Goal: Task Accomplishment & Management: Manage account settings

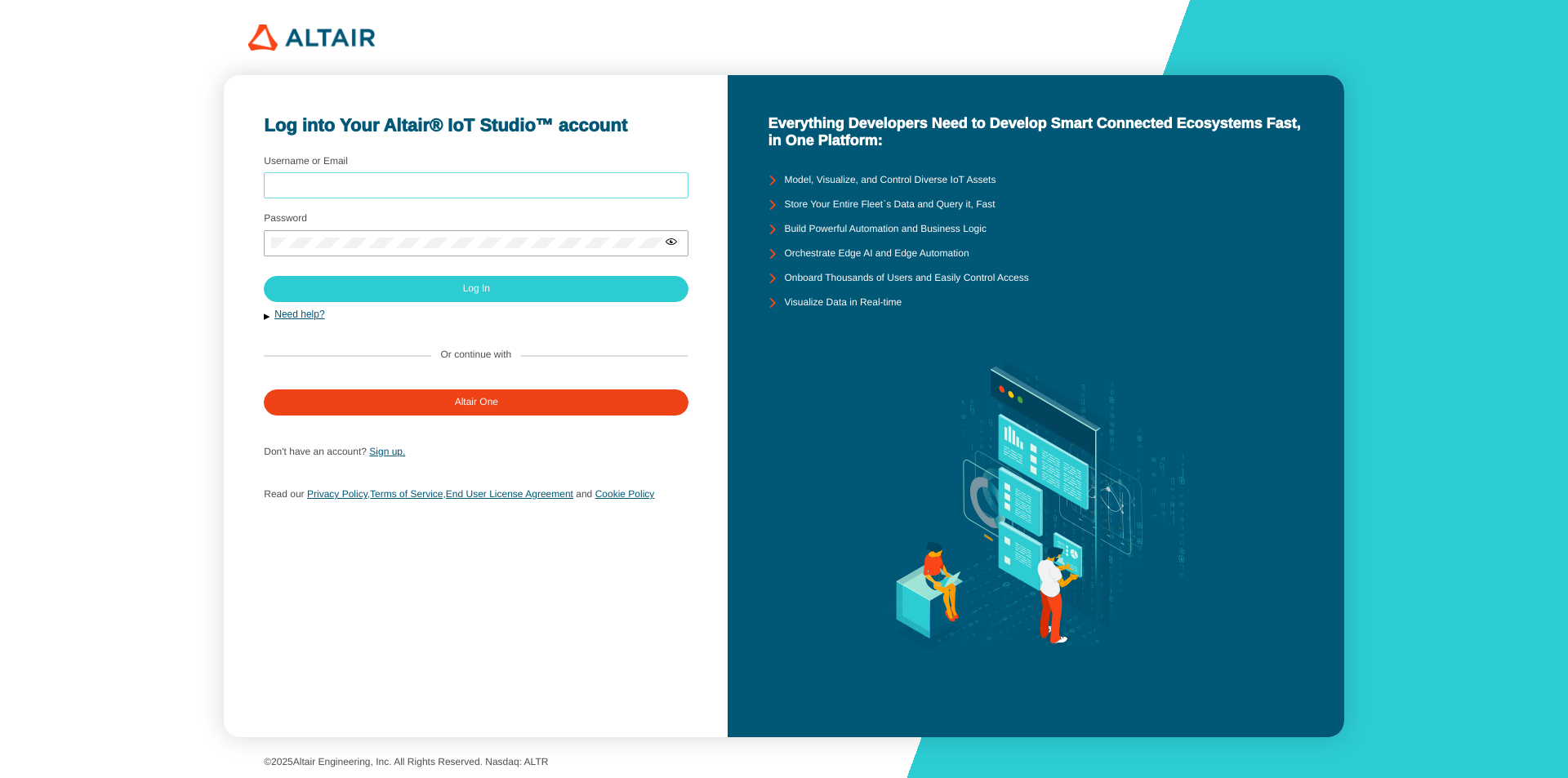
click at [453, 182] on input "Username or Email" at bounding box center [476, 185] width 410 height 11
type input "[EMAIL_ADDRESS][DOMAIN_NAME]"
click at [454, 234] on div at bounding box center [476, 243] width 424 height 26
drag, startPoint x: 484, startPoint y: 236, endPoint x: 450, endPoint y: 249, distance: 36.4
click at [450, 249] on div at bounding box center [476, 243] width 424 height 26
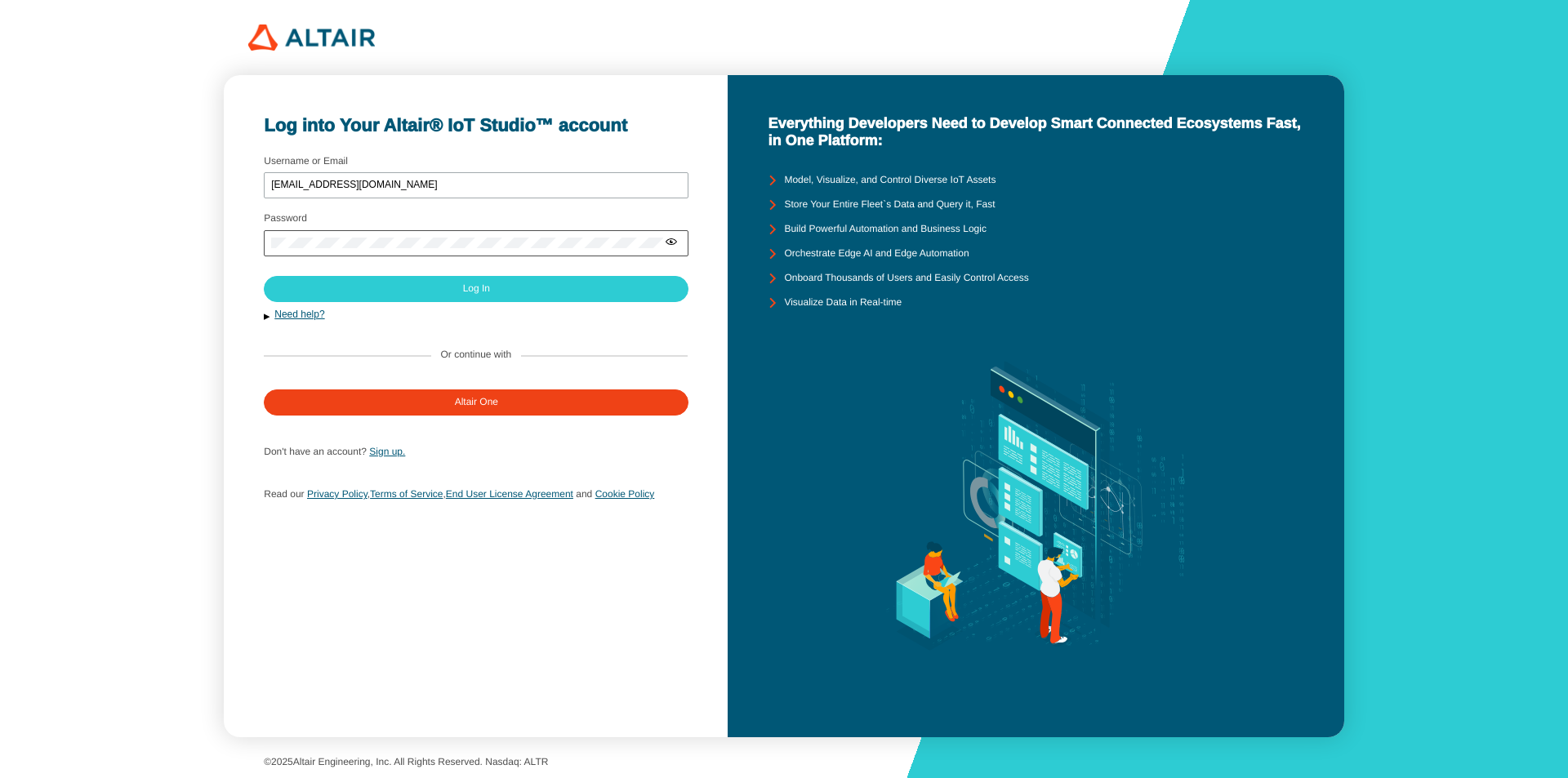
drag, startPoint x: 562, startPoint y: 254, endPoint x: 590, endPoint y: 253, distance: 28.0
click at [562, 255] on div at bounding box center [476, 243] width 424 height 26
click at [677, 248] on iron-icon at bounding box center [671, 242] width 13 height 13
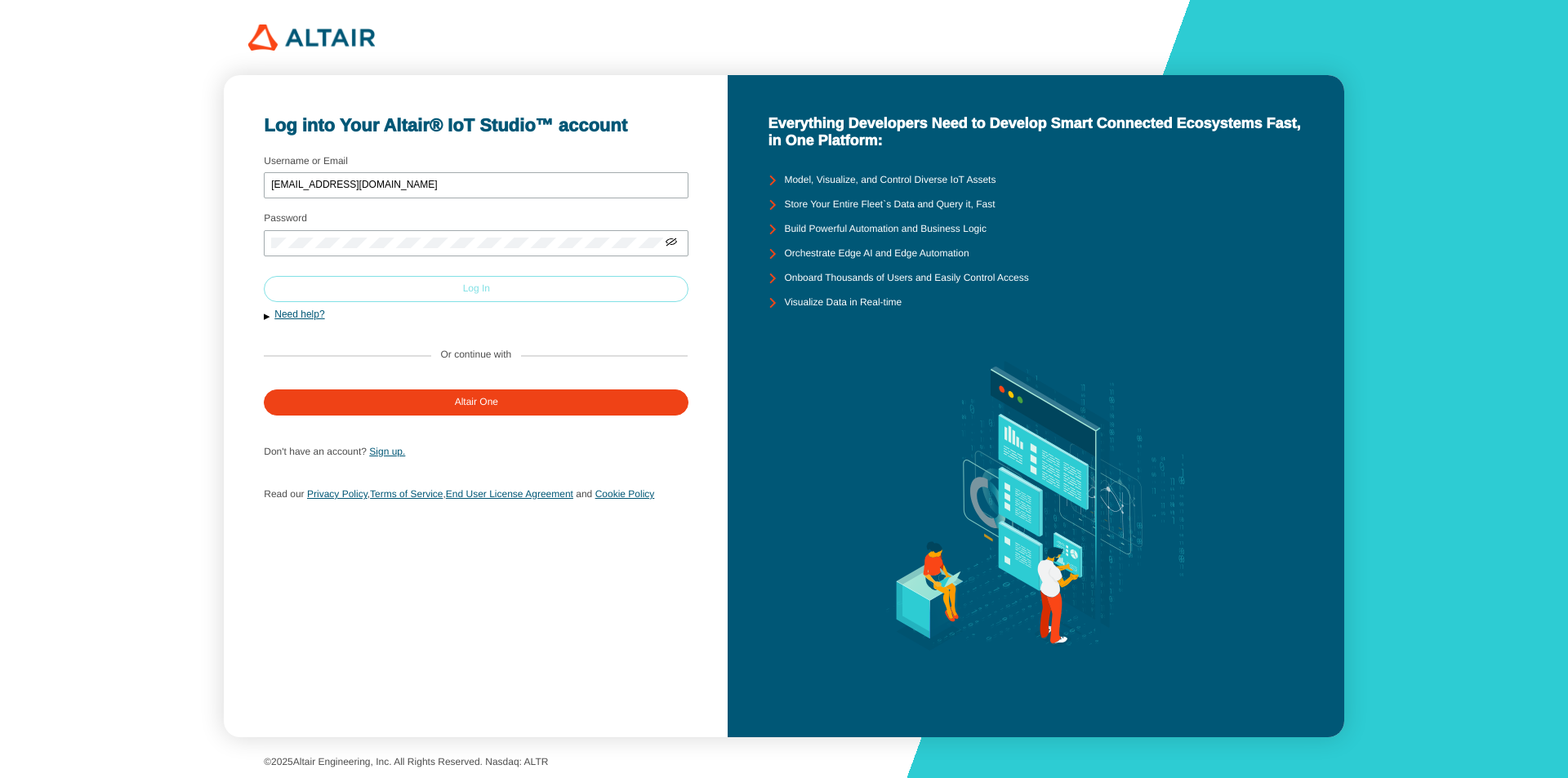
click at [580, 298] on paper-button "Log In" at bounding box center [476, 289] width 424 height 26
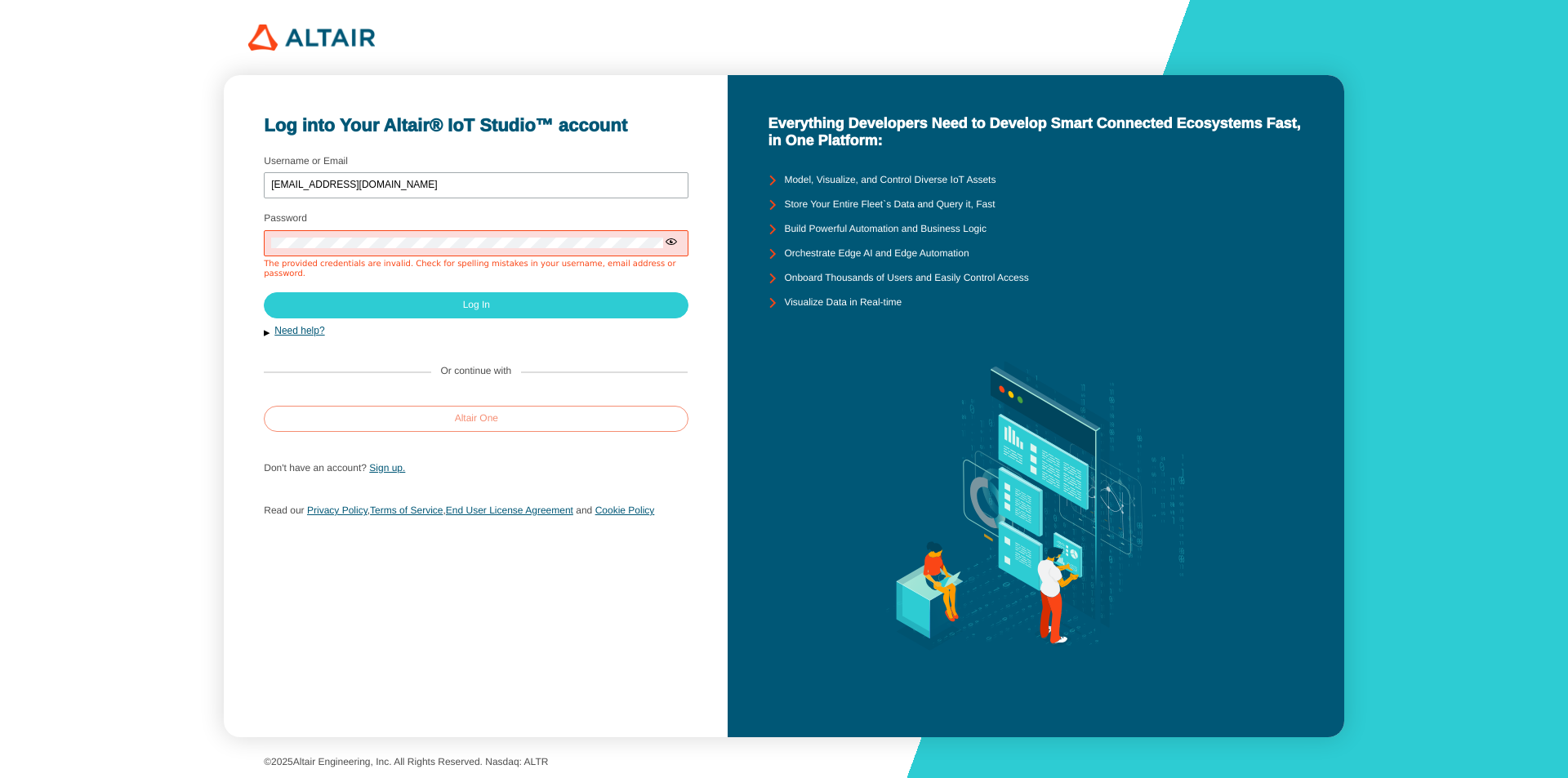
click at [0, 0] on slot "Altair One" at bounding box center [0, 0] width 0 height 0
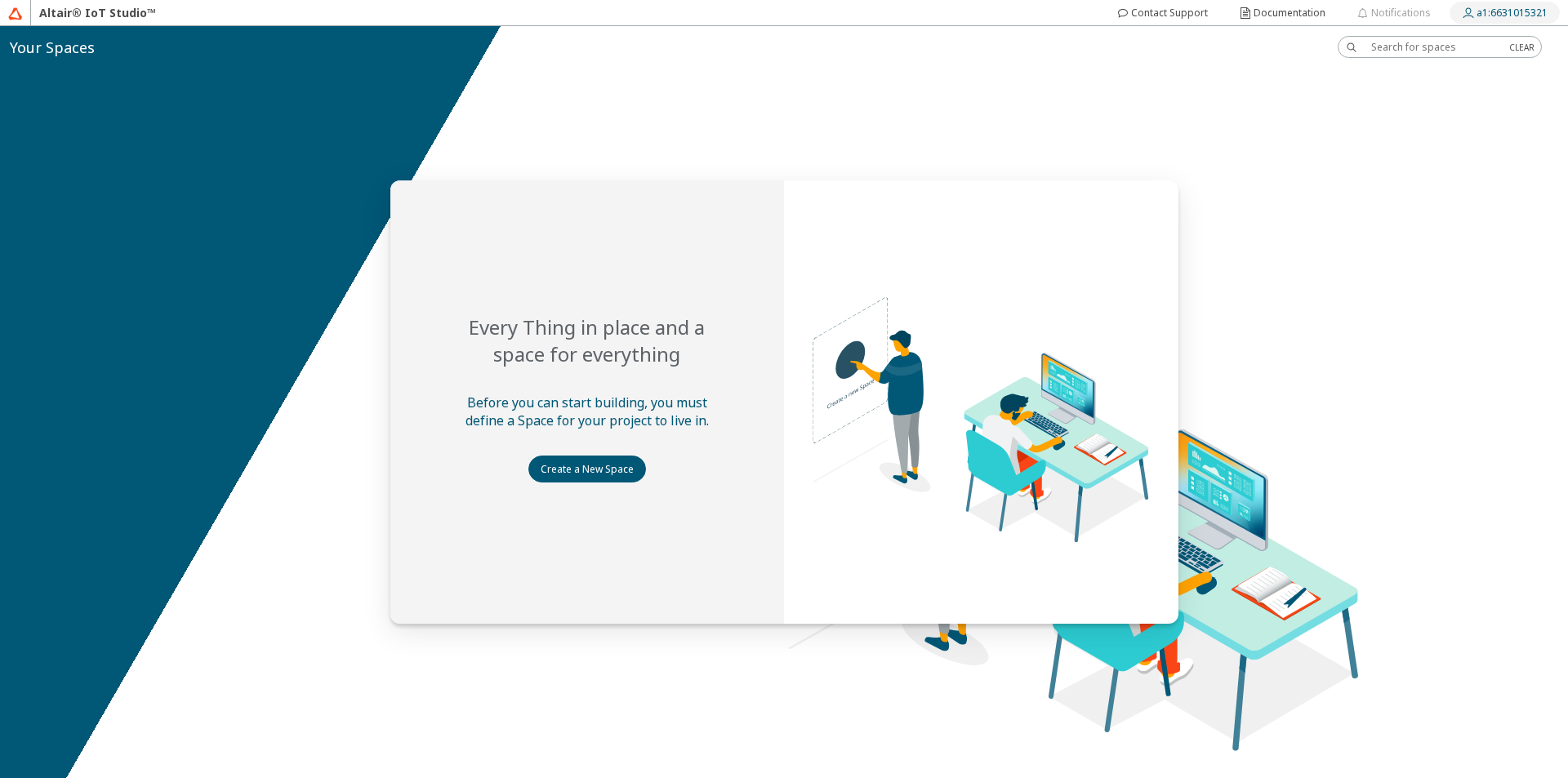
click at [0, 0] on slot "a1:6631015321" at bounding box center [0, 0] width 0 height 0
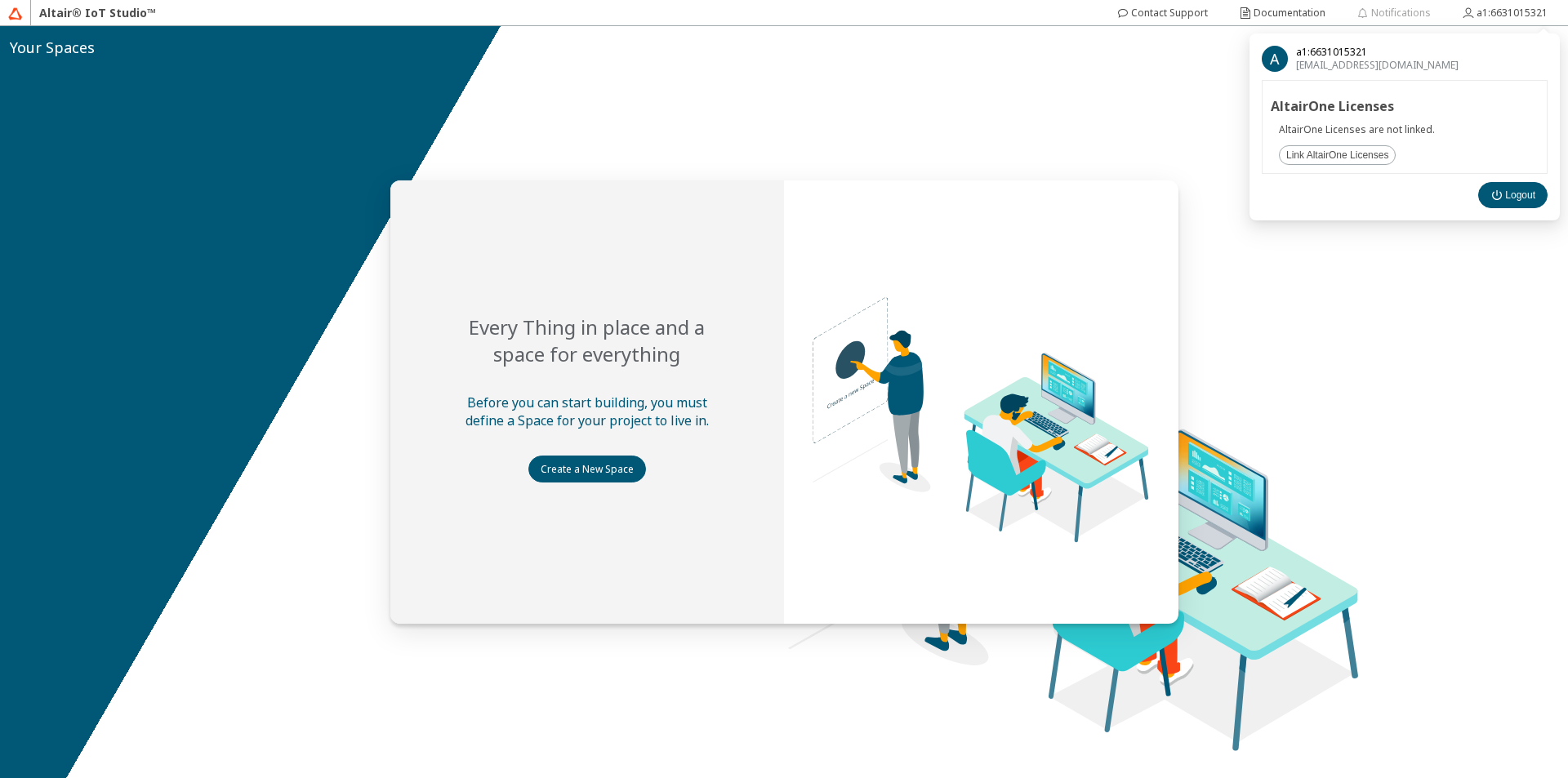
click at [1360, 405] on div at bounding box center [784, 402] width 1568 height 752
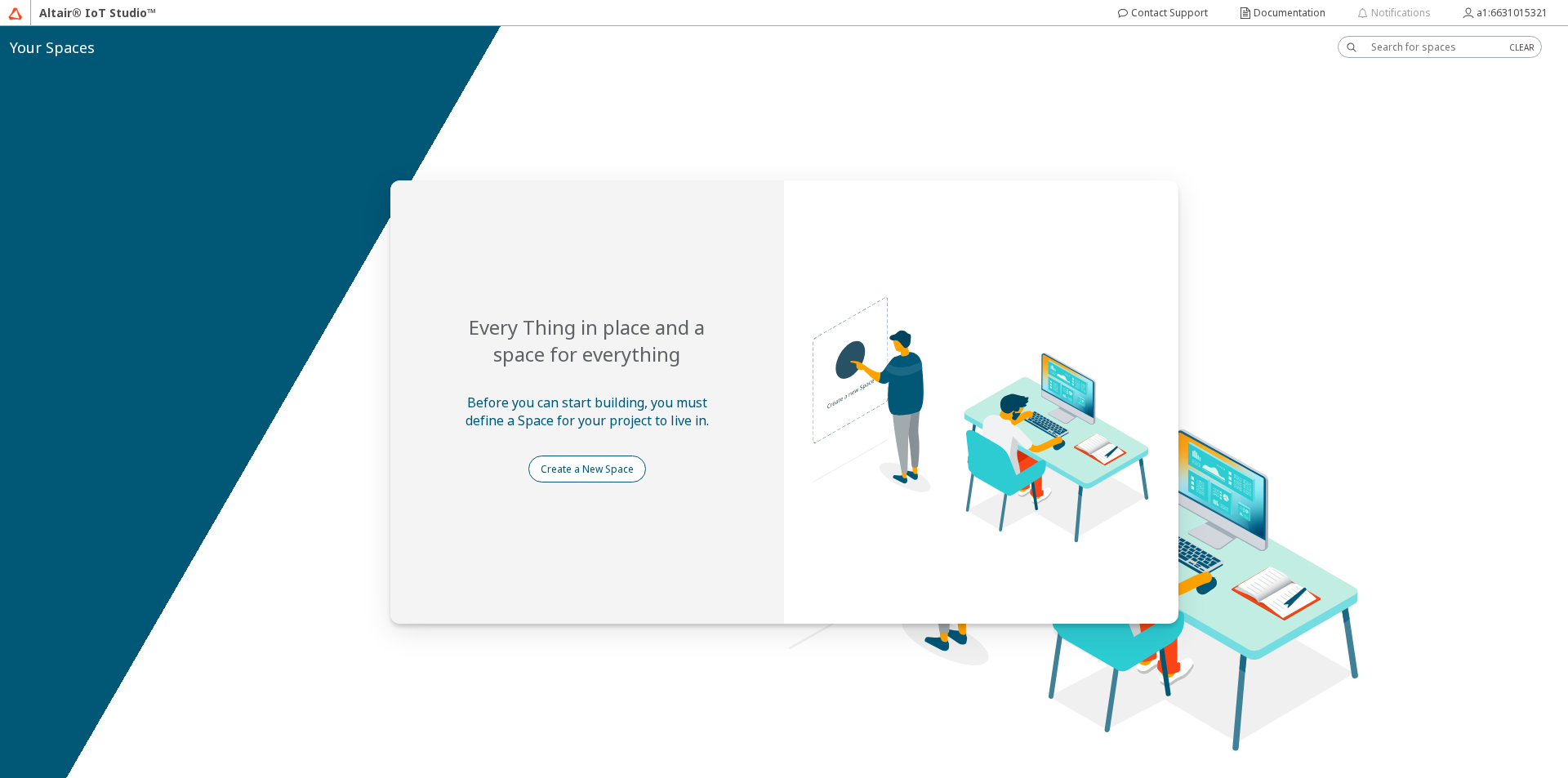
click at [622, 481] on paper-button "Create a New Space" at bounding box center [587, 468] width 117 height 27
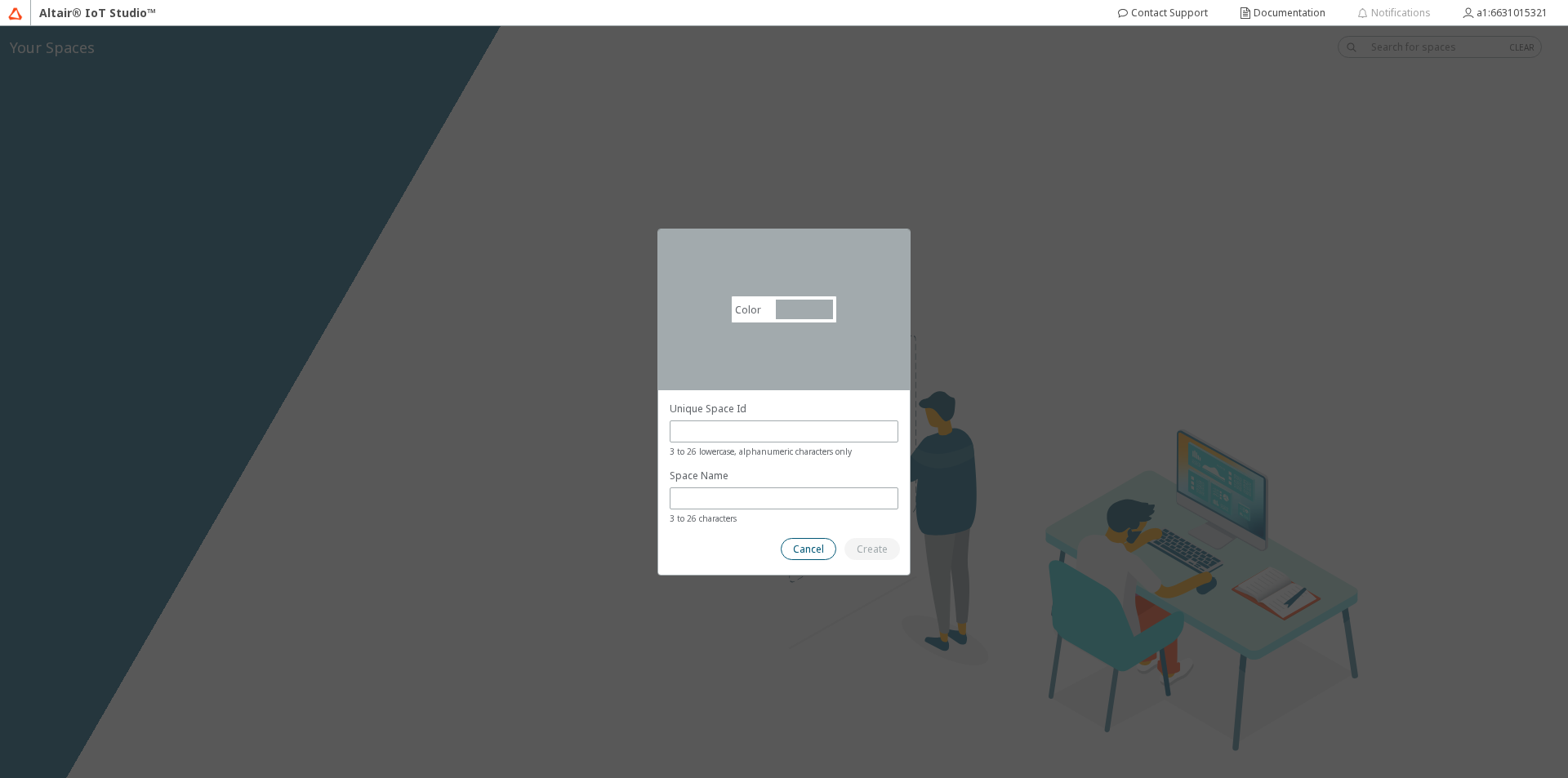
click at [826, 556] on paper-button "Cancel" at bounding box center [808, 548] width 55 height 22
